Goal: Task Accomplishment & Management: Use online tool/utility

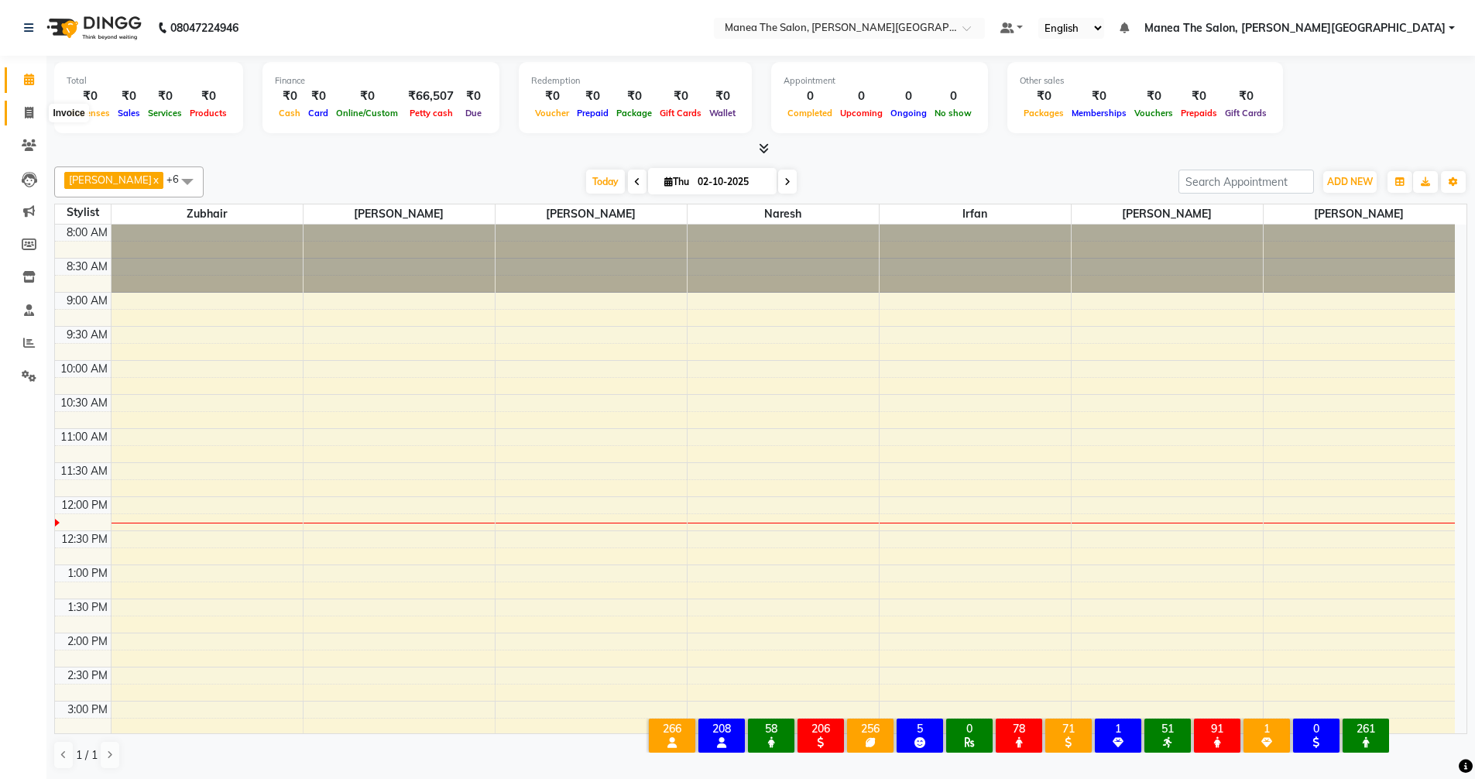
click at [27, 115] on icon at bounding box center [29, 113] width 9 height 12
select select "8762"
select select "service"
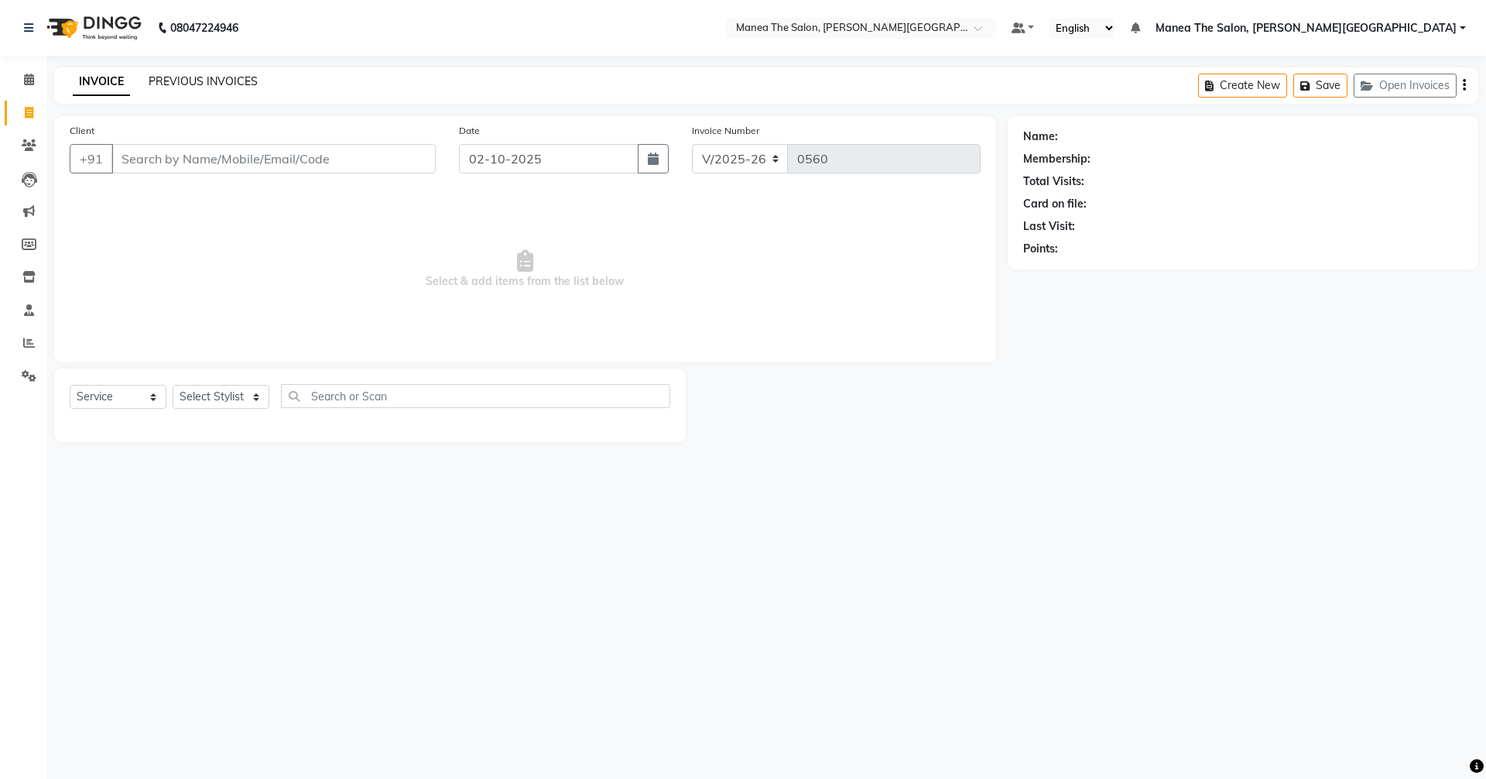
click at [194, 83] on link "PREVIOUS INVOICES" at bounding box center [203, 81] width 109 height 14
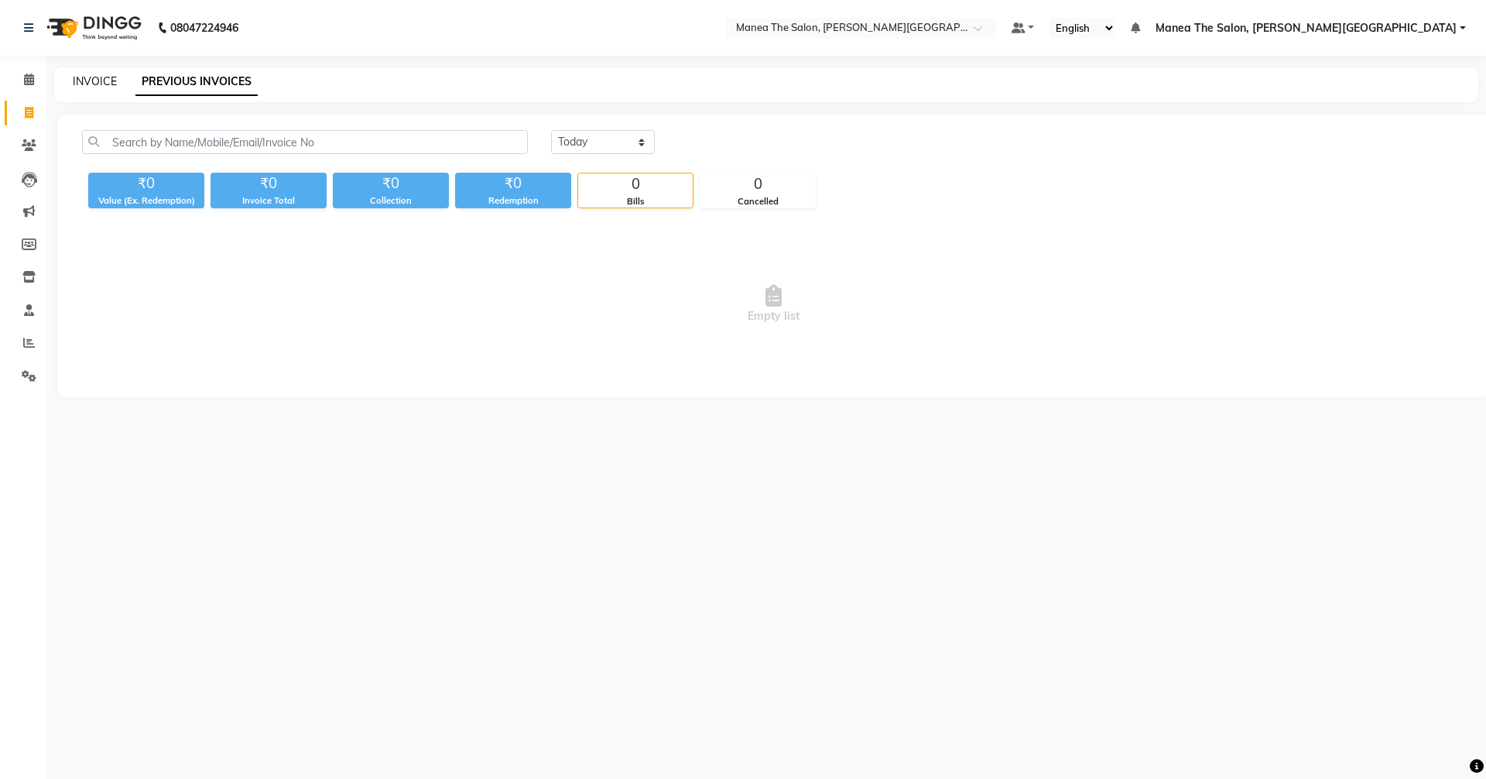
click at [94, 82] on link "INVOICE" at bounding box center [95, 81] width 44 height 14
select select "service"
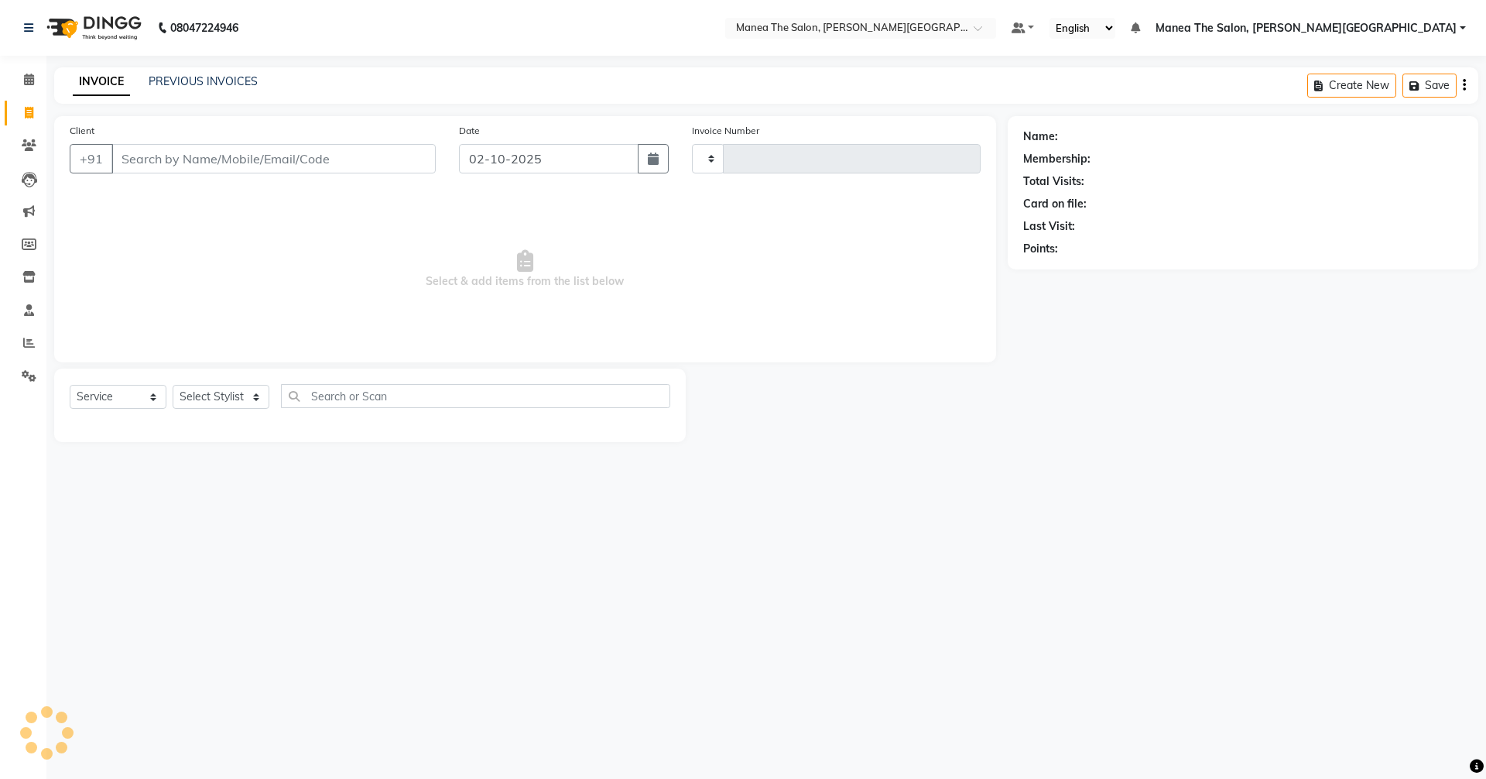
type input "0560"
select select "8762"
